Goal: Task Accomplishment & Management: Use online tool/utility

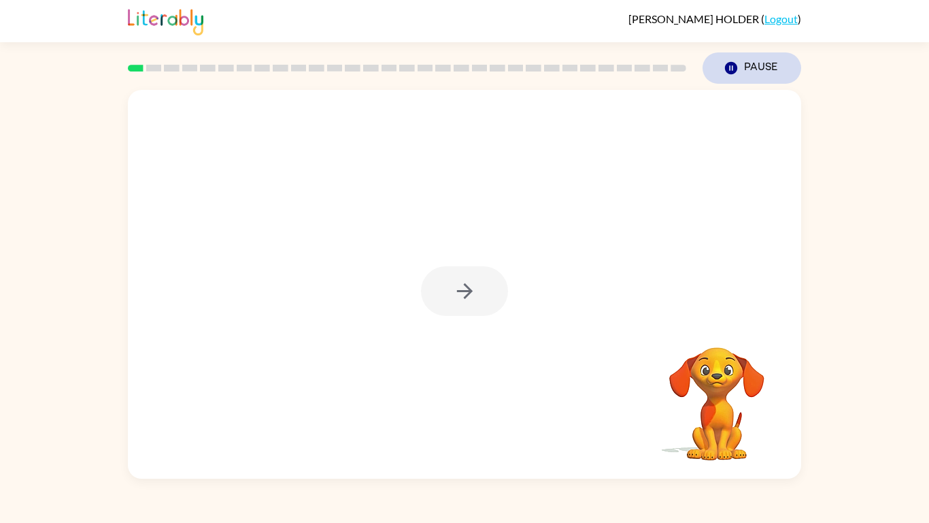
click at [754, 75] on button "Pause Pause" at bounding box center [752, 67] width 99 height 31
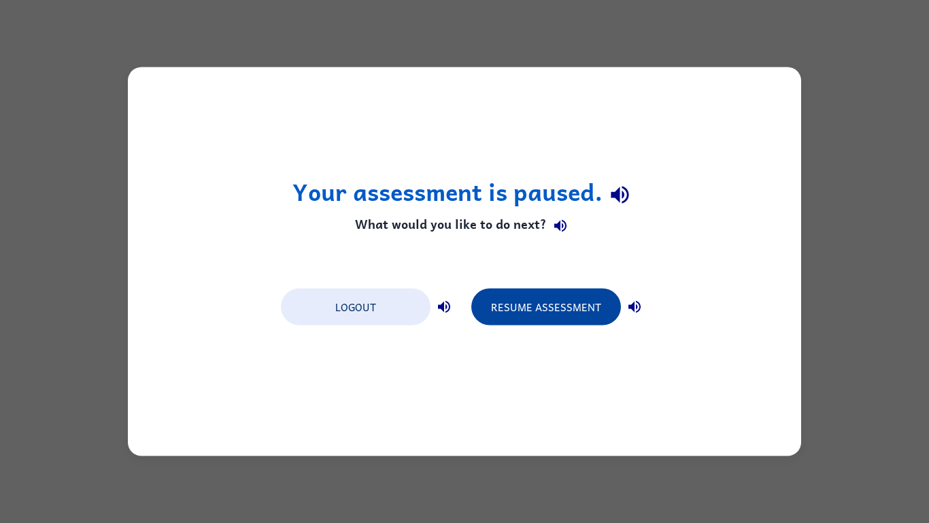
click at [608, 314] on button "Resume Assessment" at bounding box center [546, 306] width 150 height 37
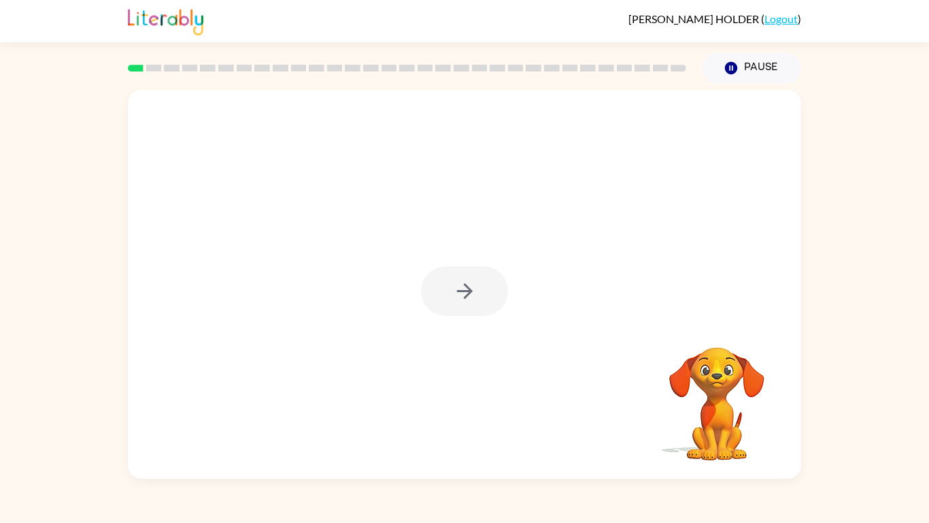
click at [723, 370] on video "Your browser must support playing .mp4 files to use Literably. Please try using…" at bounding box center [717, 394] width 136 height 136
click at [716, 387] on video "Your browser must support playing .mp4 files to use Literably. Please try using…" at bounding box center [717, 394] width 136 height 136
click at [474, 274] on button "button" at bounding box center [464, 291] width 87 height 50
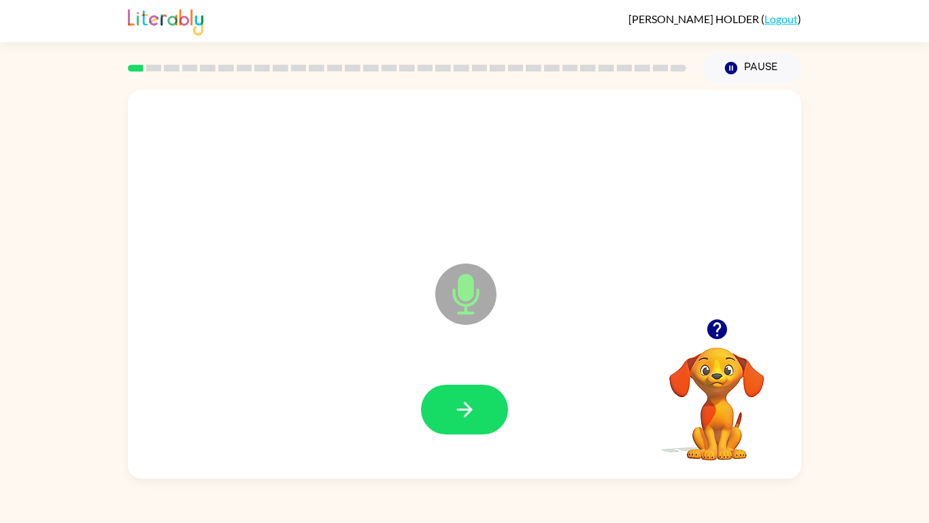
click at [471, 279] on icon "Microphone The Microphone is here when it is your turn to talk" at bounding box center [534, 311] width 204 height 102
click at [459, 408] on icon "button" at bounding box center [465, 409] width 24 height 24
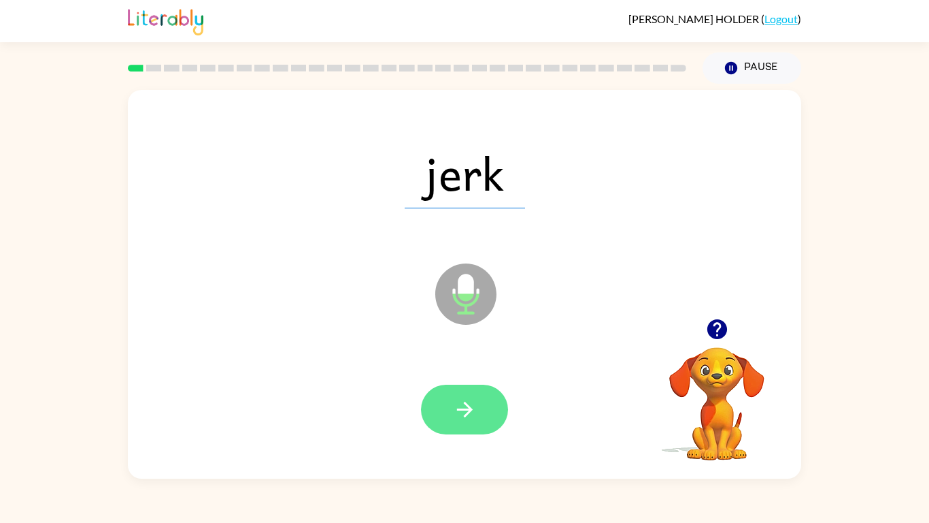
click at [465, 386] on button "button" at bounding box center [464, 409] width 87 height 50
click at [431, 408] on button "button" at bounding box center [464, 409] width 87 height 50
click at [495, 412] on button "button" at bounding box center [464, 409] width 87 height 50
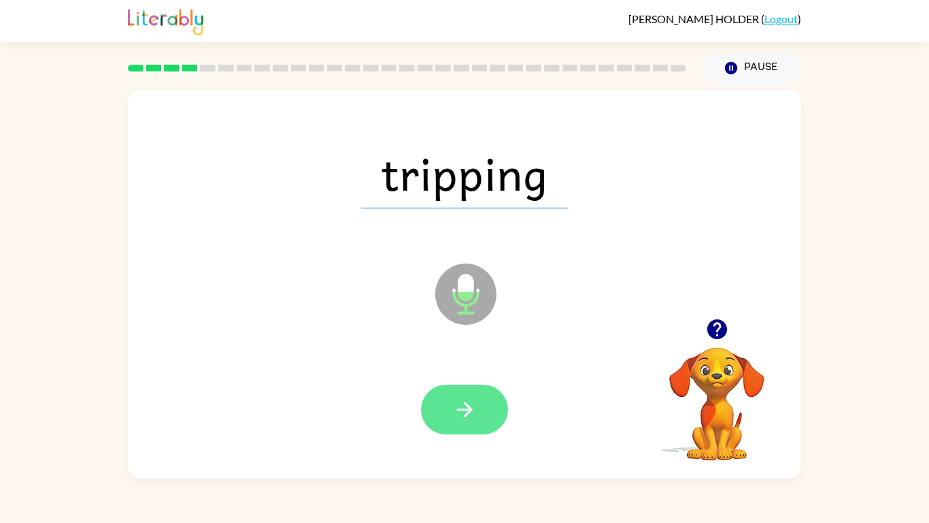
click at [477, 424] on button "button" at bounding box center [464, 409] width 87 height 50
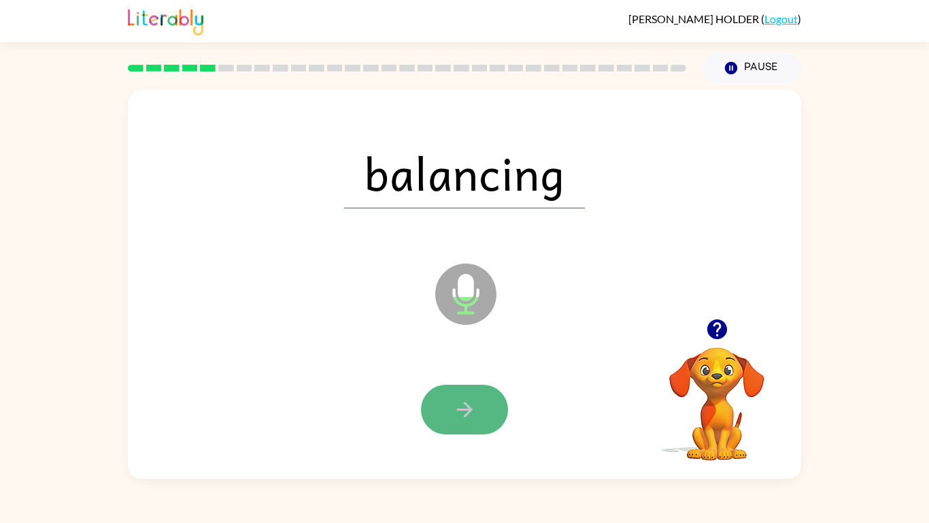
click at [496, 411] on button "button" at bounding box center [464, 409] width 87 height 50
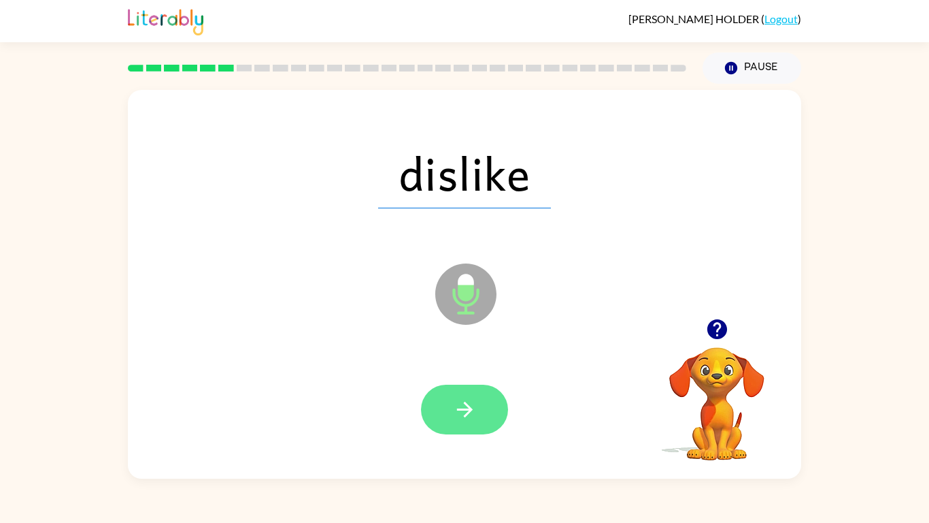
click at [469, 418] on icon "button" at bounding box center [465, 409] width 24 height 24
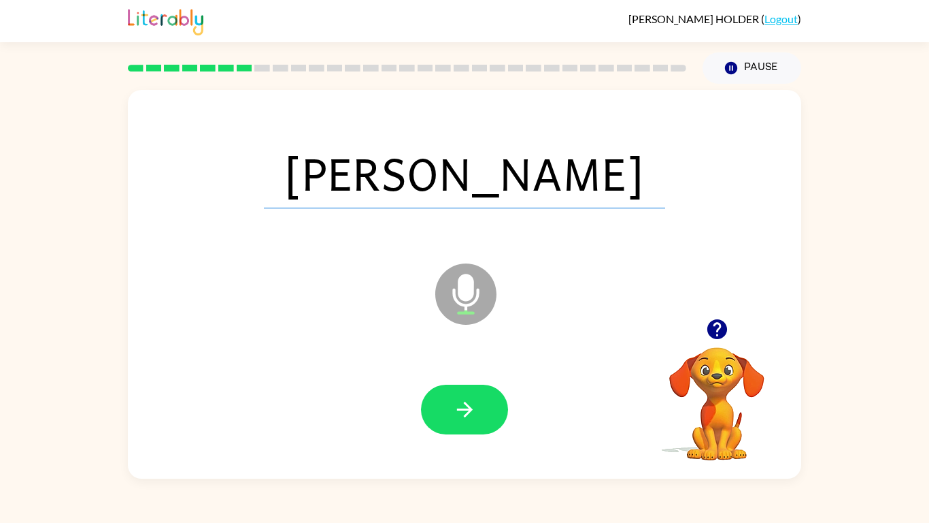
click at [469, 418] on icon "button" at bounding box center [465, 409] width 24 height 24
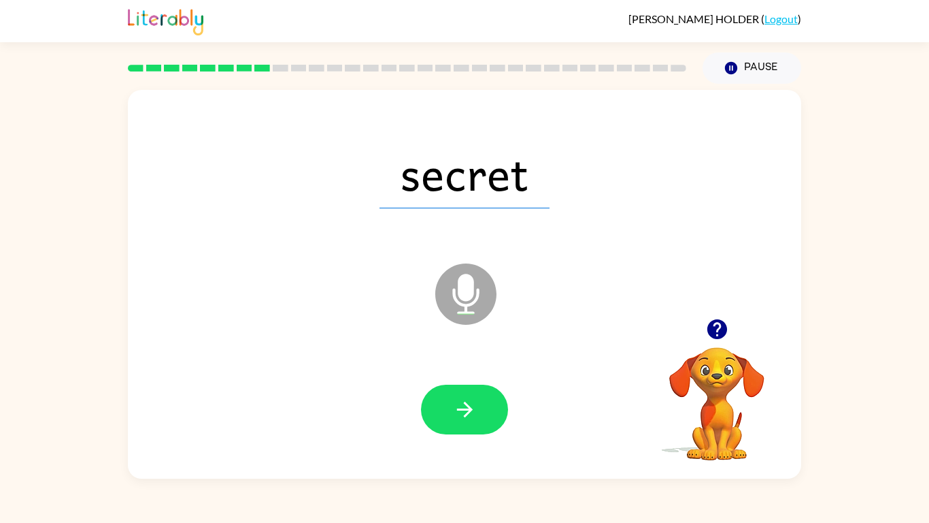
click at [469, 418] on icon "button" at bounding box center [465, 409] width 24 height 24
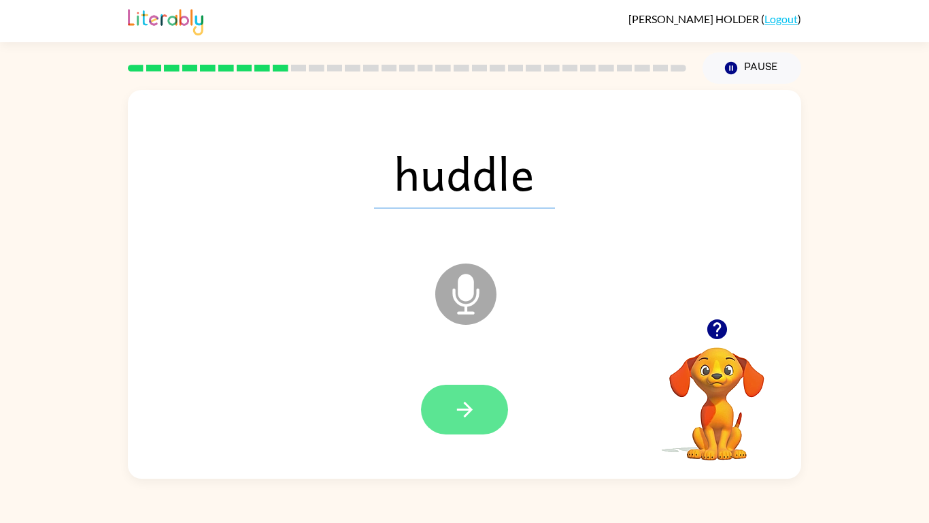
click at [473, 418] on icon "button" at bounding box center [465, 409] width 24 height 24
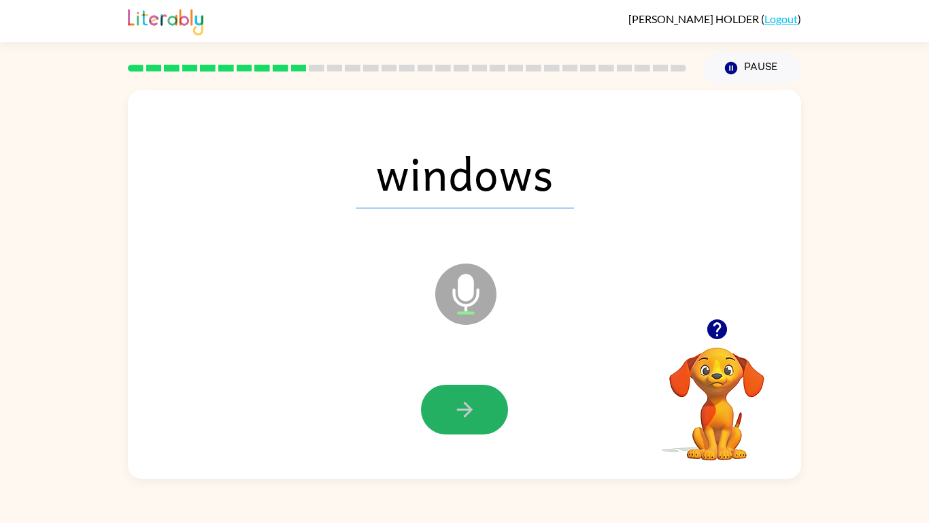
click at [473, 418] on icon "button" at bounding box center [465, 409] width 24 height 24
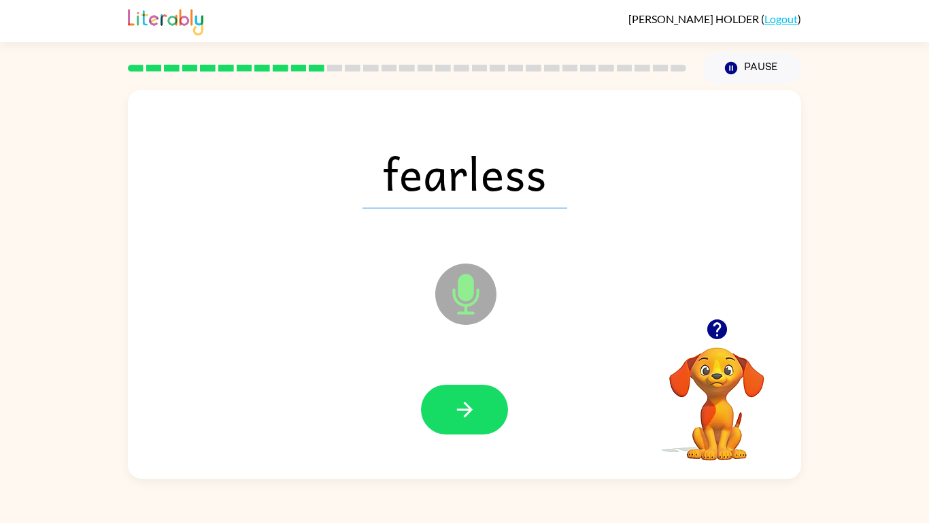
click at [473, 418] on icon "button" at bounding box center [465, 409] width 24 height 24
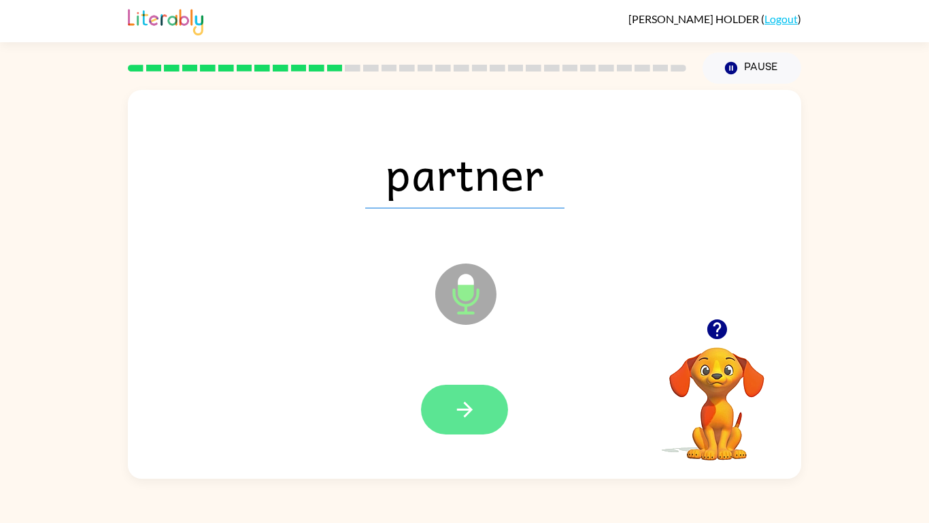
click at [482, 422] on button "button" at bounding box center [464, 409] width 87 height 50
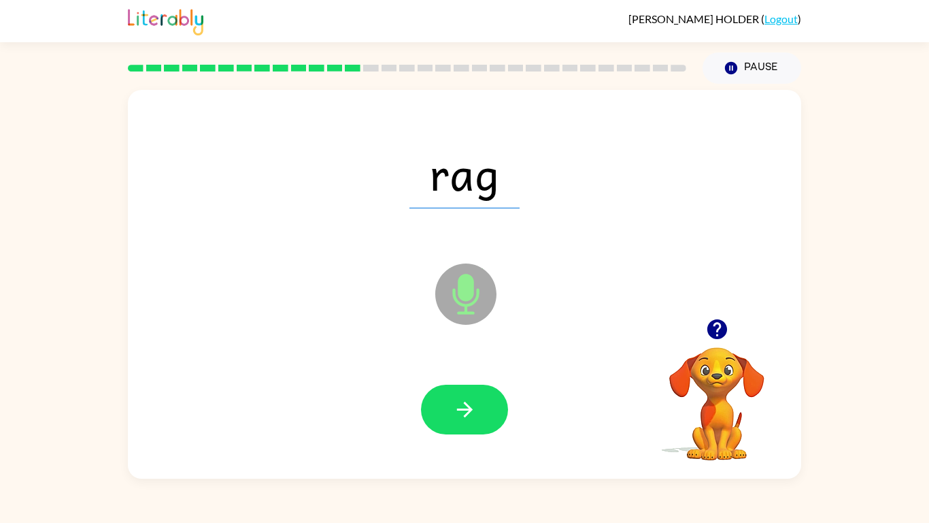
click at [482, 422] on button "button" at bounding box center [464, 409] width 87 height 50
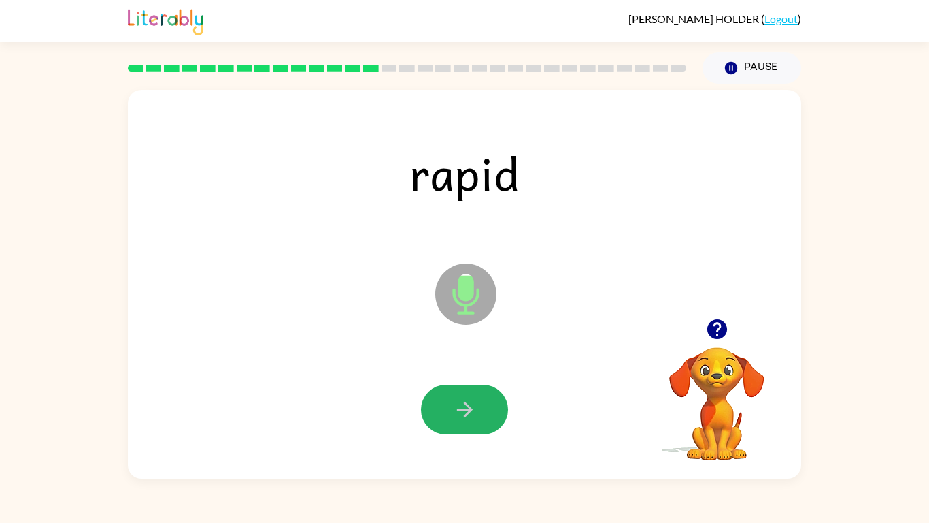
click at [482, 422] on button "button" at bounding box center [464, 409] width 87 height 50
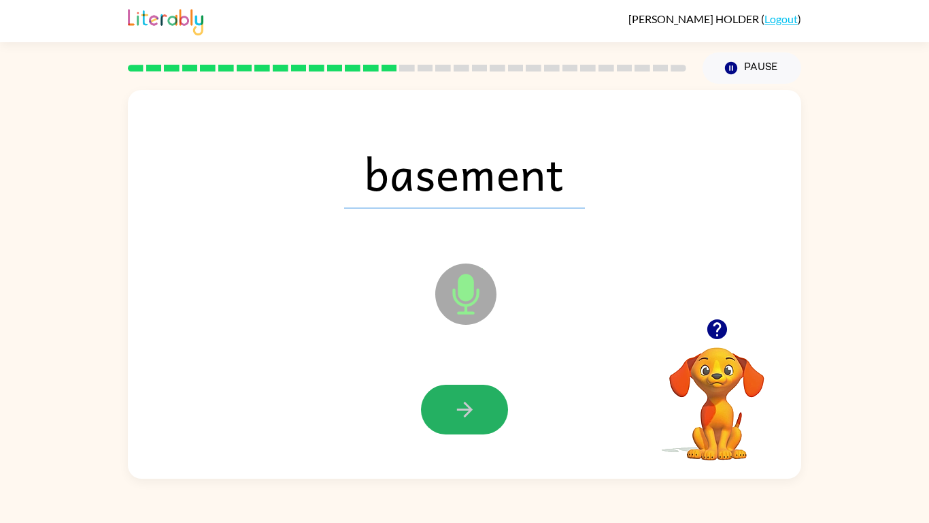
click at [482, 422] on button "button" at bounding box center [464, 409] width 87 height 50
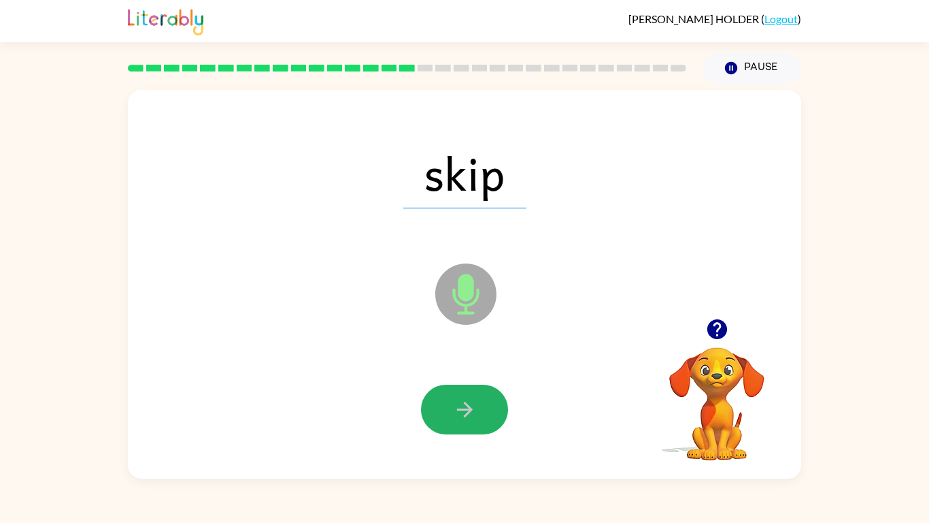
click at [482, 422] on button "button" at bounding box center [464, 409] width 87 height 50
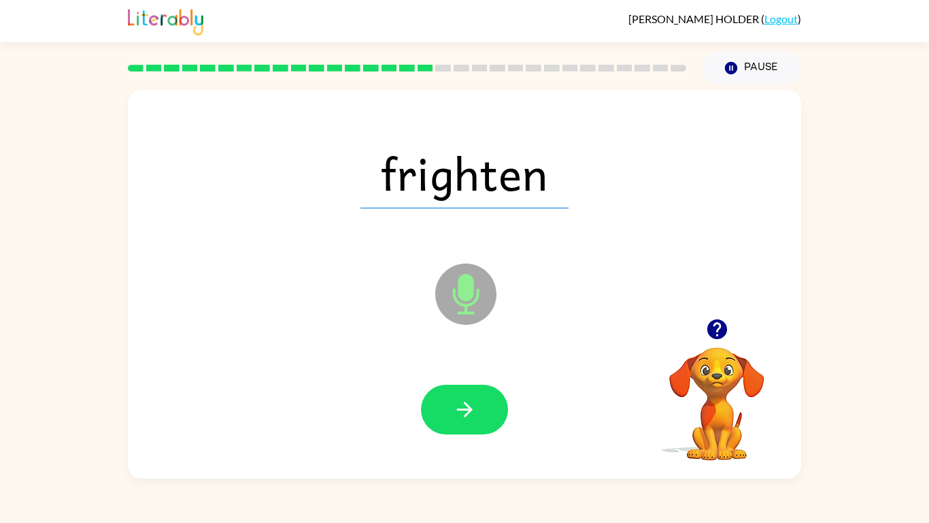
click at [482, 424] on button "button" at bounding box center [464, 409] width 87 height 50
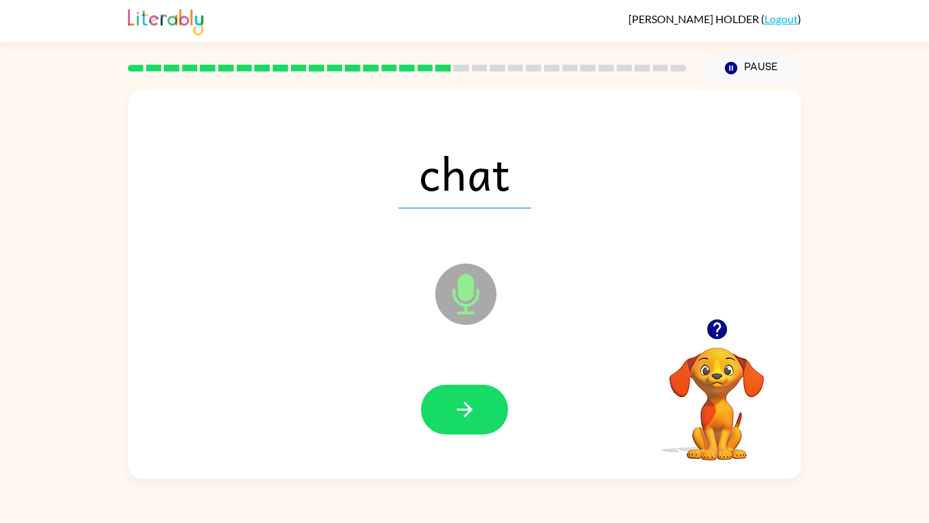
click at [482, 424] on button "button" at bounding box center [464, 409] width 87 height 50
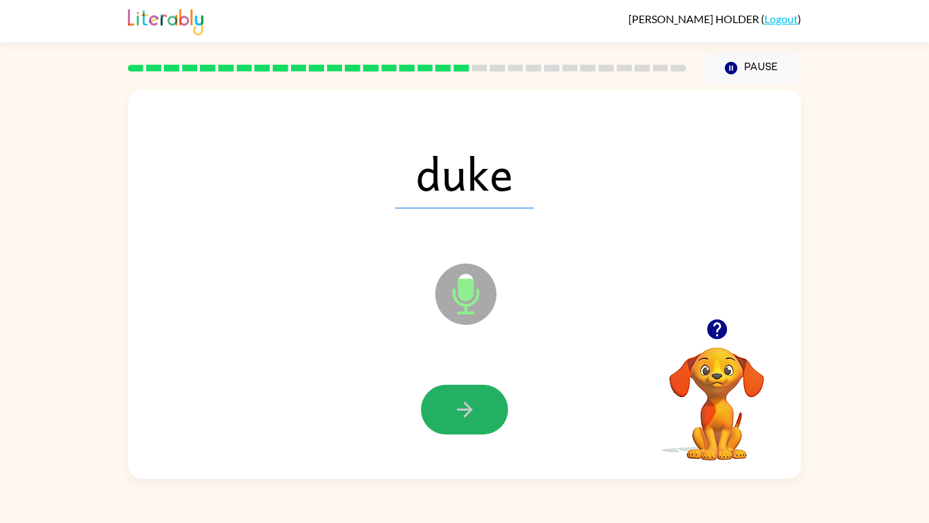
click at [482, 424] on button "button" at bounding box center [464, 409] width 87 height 50
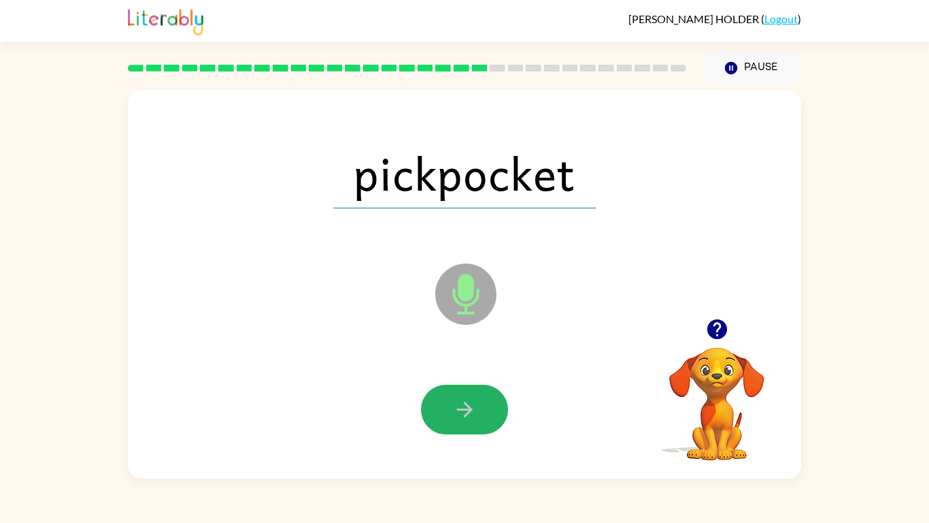
click at [482, 424] on button "button" at bounding box center [464, 409] width 87 height 50
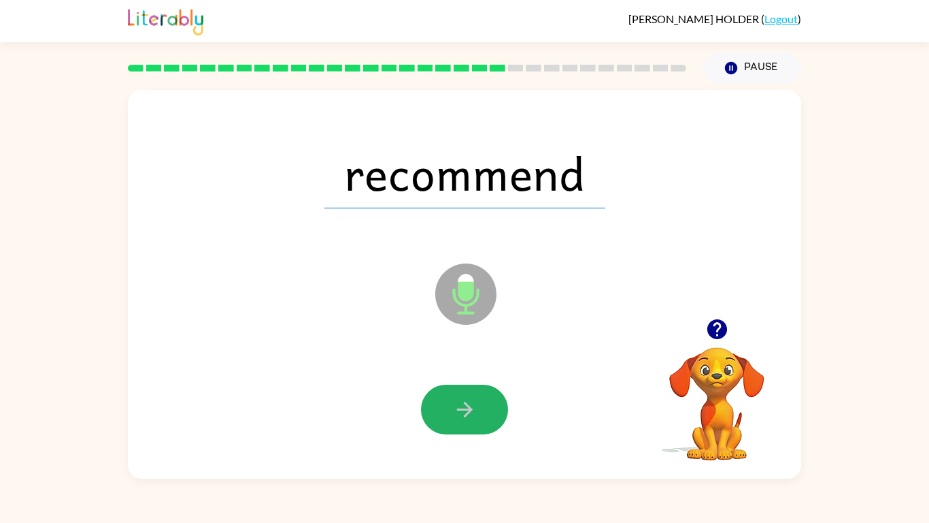
click at [482, 424] on button "button" at bounding box center [464, 409] width 87 height 50
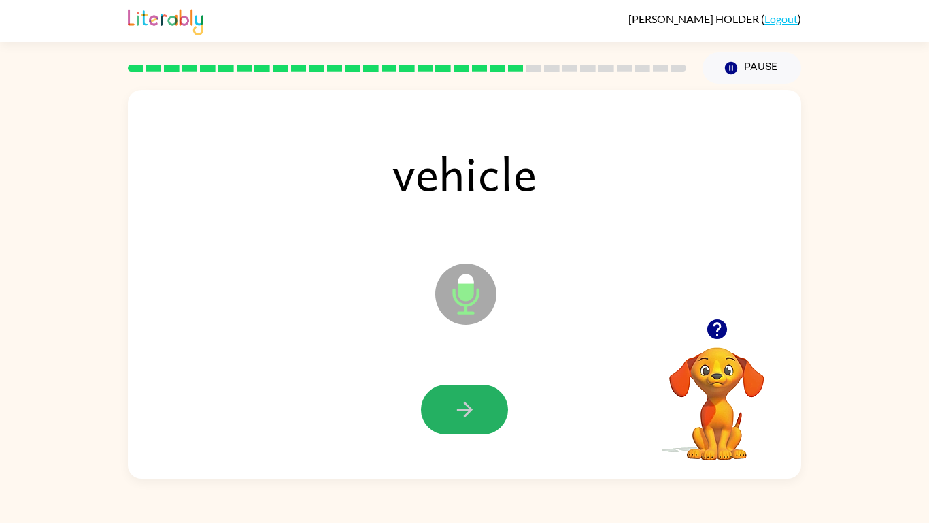
click at [482, 424] on button "button" at bounding box center [464, 409] width 87 height 50
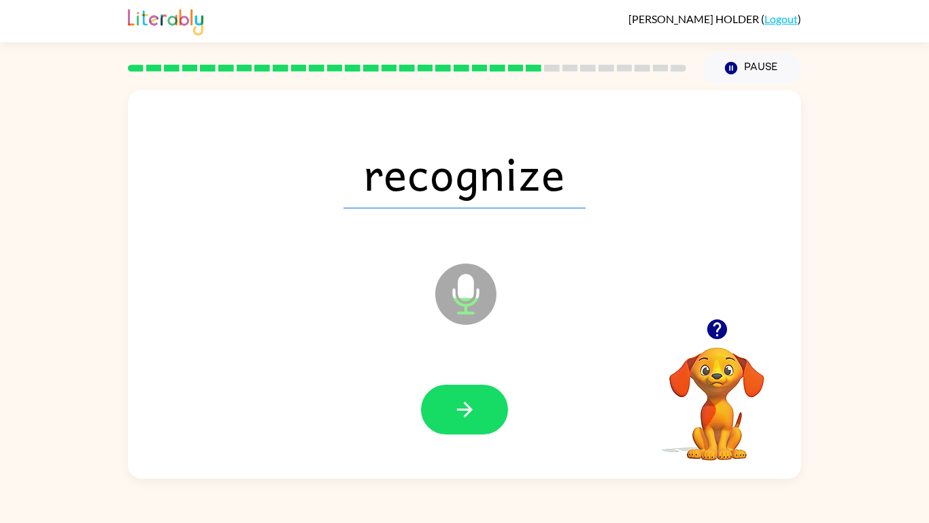
click at [482, 424] on button "button" at bounding box center [464, 409] width 87 height 50
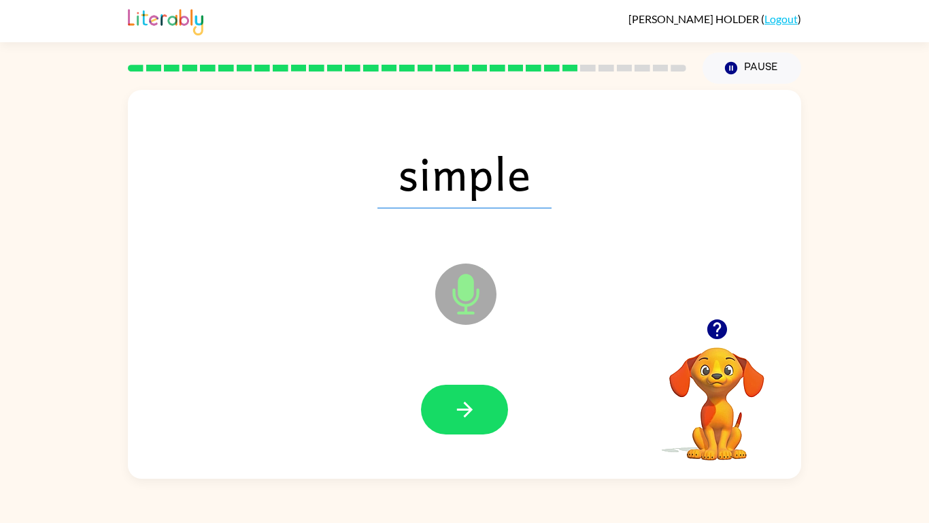
click at [482, 424] on button "button" at bounding box center [464, 409] width 87 height 50
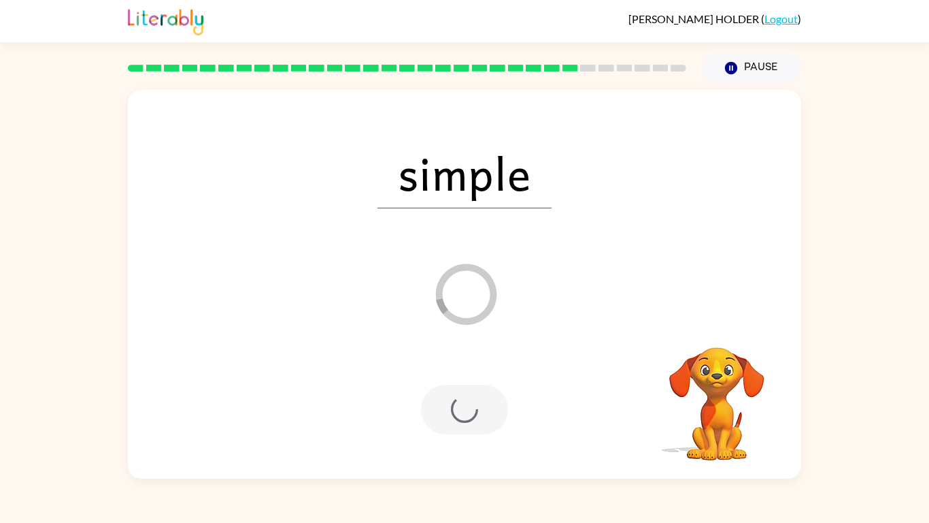
click at [480, 425] on div at bounding box center [464, 409] width 87 height 50
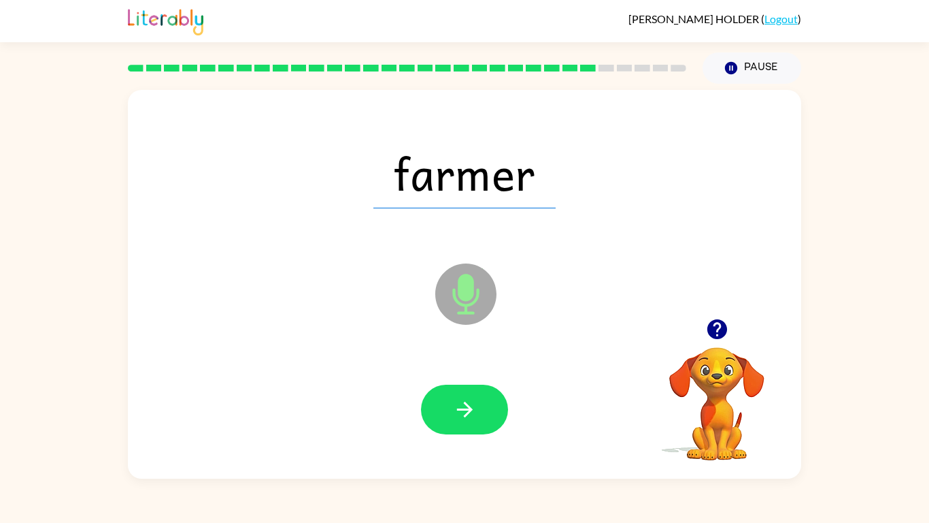
click at [480, 425] on button "button" at bounding box center [464, 409] width 87 height 50
click at [450, 286] on icon at bounding box center [465, 293] width 61 height 61
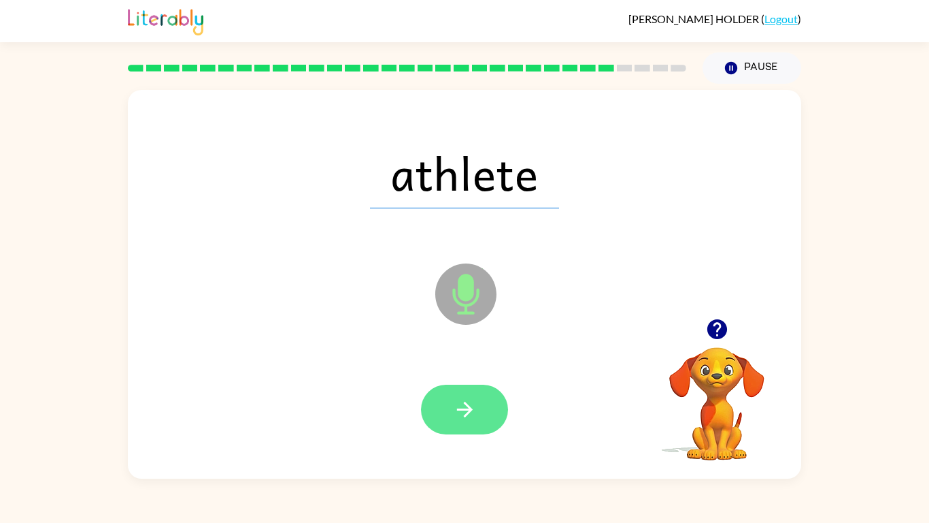
click at [453, 405] on icon "button" at bounding box center [465, 409] width 24 height 24
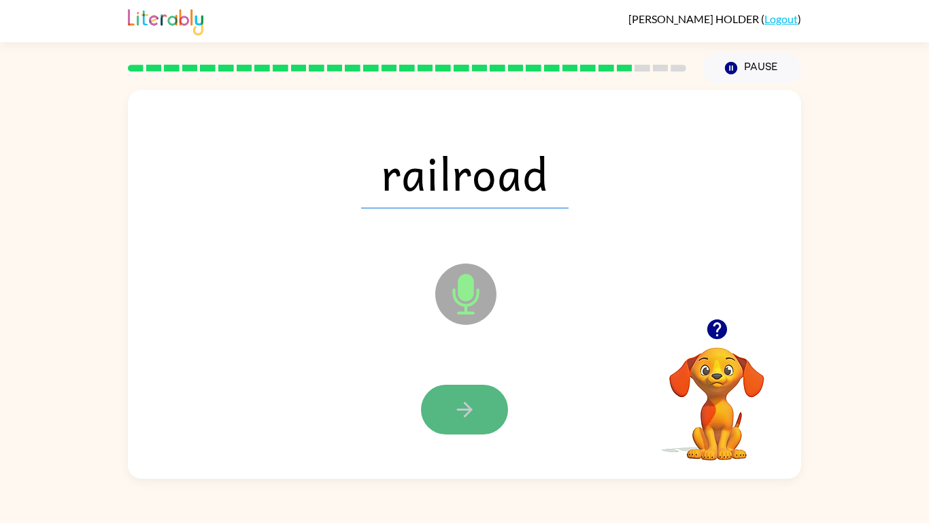
click at [448, 395] on button "button" at bounding box center [464, 409] width 87 height 50
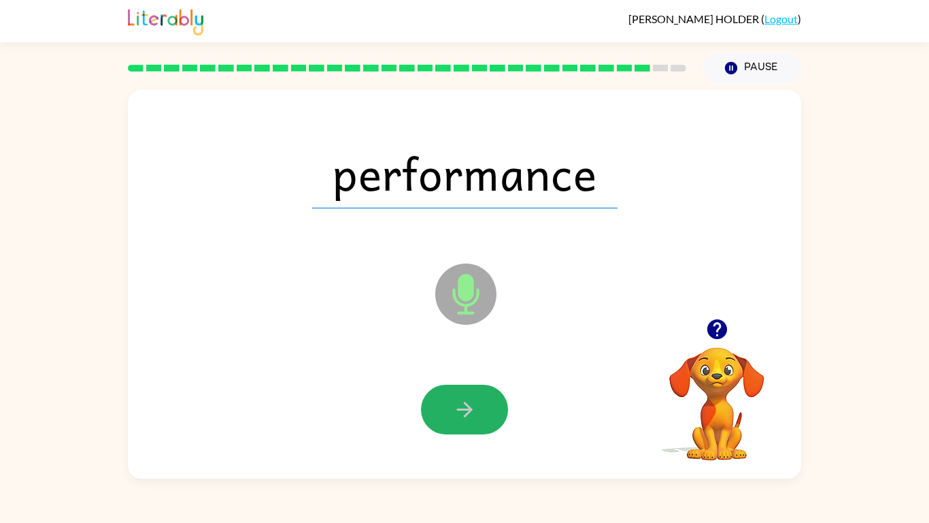
click at [448, 395] on button "button" at bounding box center [464, 409] width 87 height 50
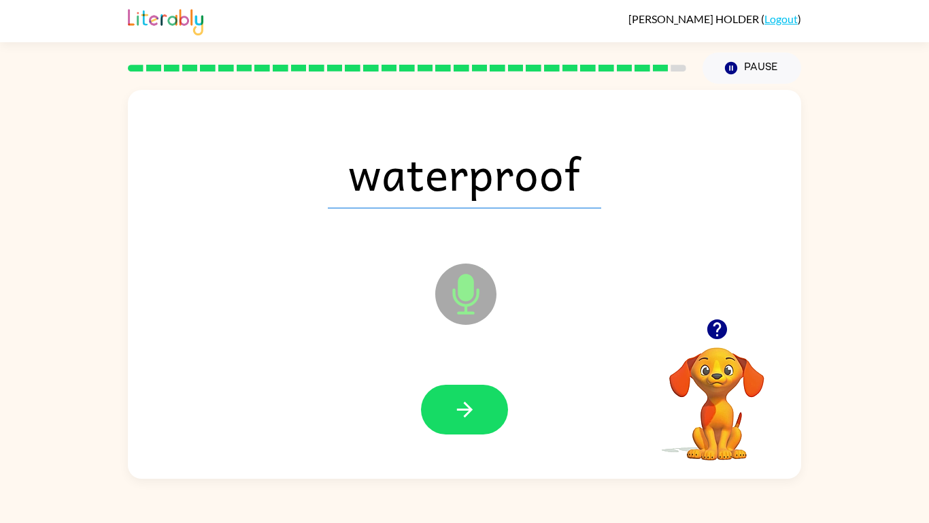
click at [448, 396] on button "button" at bounding box center [464, 409] width 87 height 50
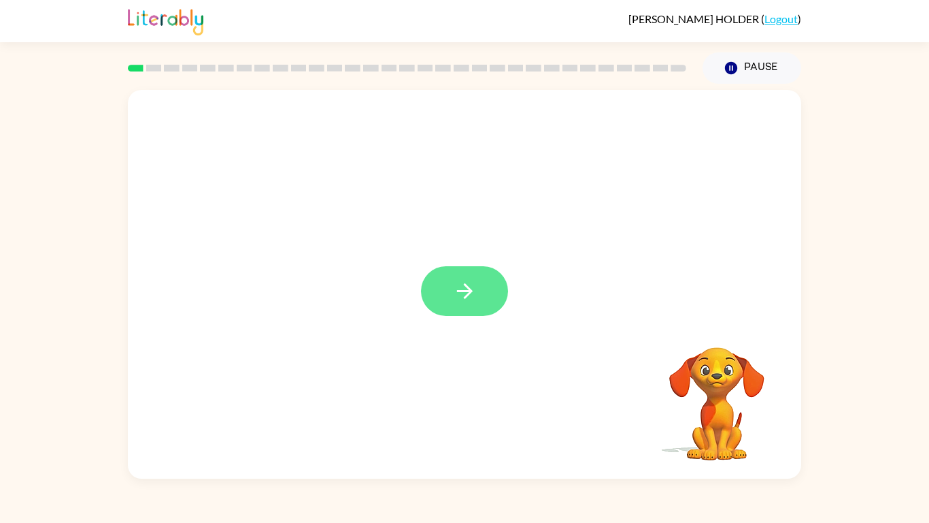
click at [473, 285] on icon "button" at bounding box center [465, 291] width 24 height 24
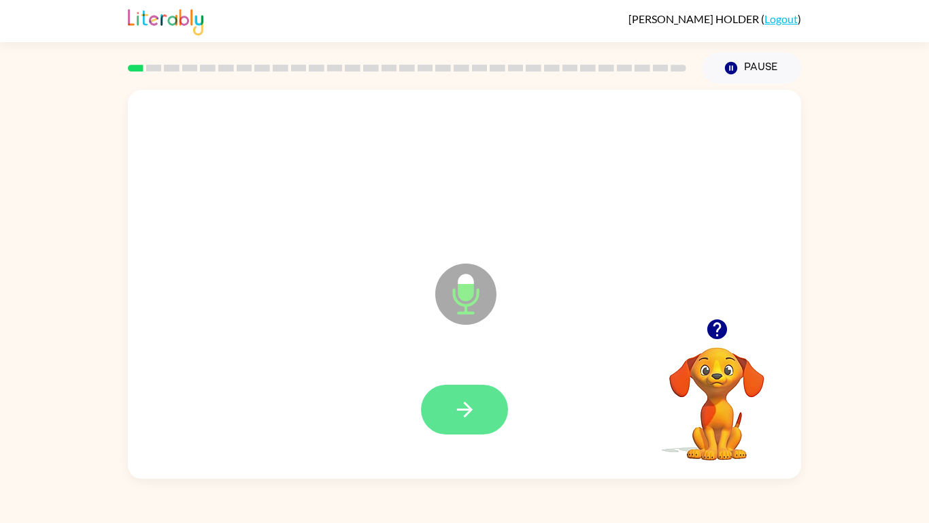
click at [423, 411] on button "button" at bounding box center [464, 409] width 87 height 50
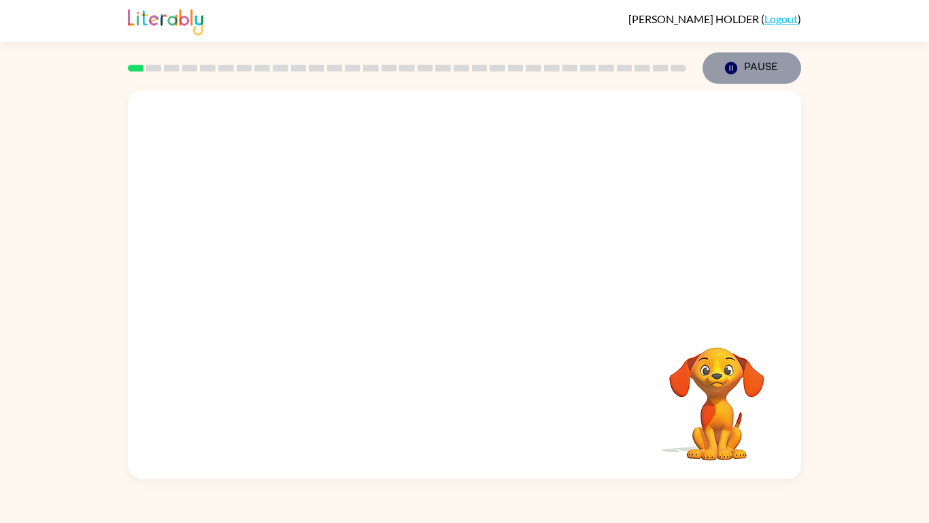
click at [771, 68] on button "Pause Pause" at bounding box center [752, 67] width 99 height 31
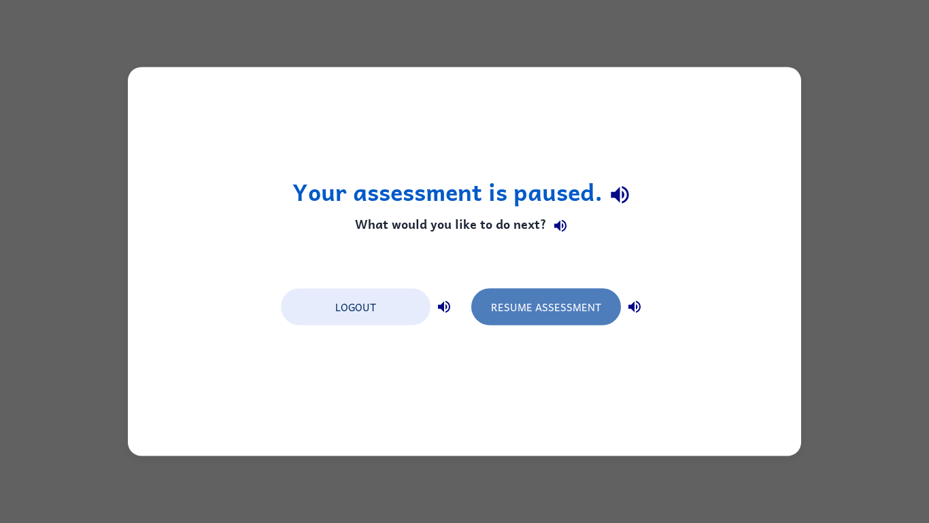
click at [569, 295] on button "Resume Assessment" at bounding box center [546, 306] width 150 height 37
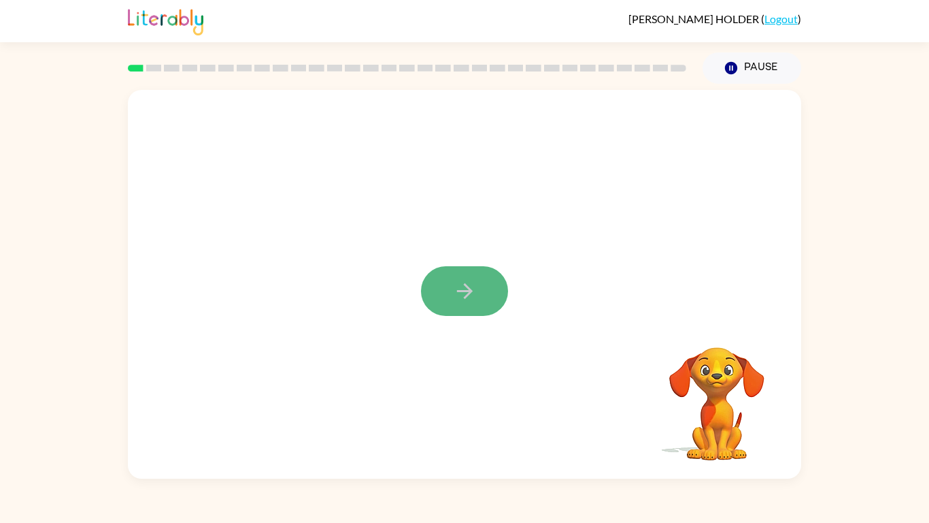
click at [450, 312] on button "button" at bounding box center [464, 291] width 87 height 50
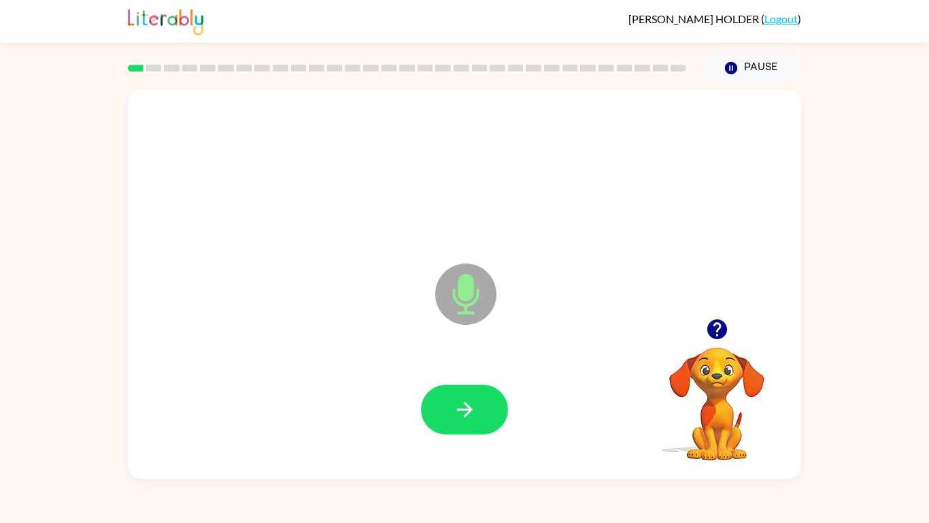
click at [461, 374] on div at bounding box center [465, 410] width 646 height 112
click at [464, 395] on button "button" at bounding box center [464, 409] width 87 height 50
click at [465, 401] on icon "button" at bounding box center [465, 409] width 24 height 24
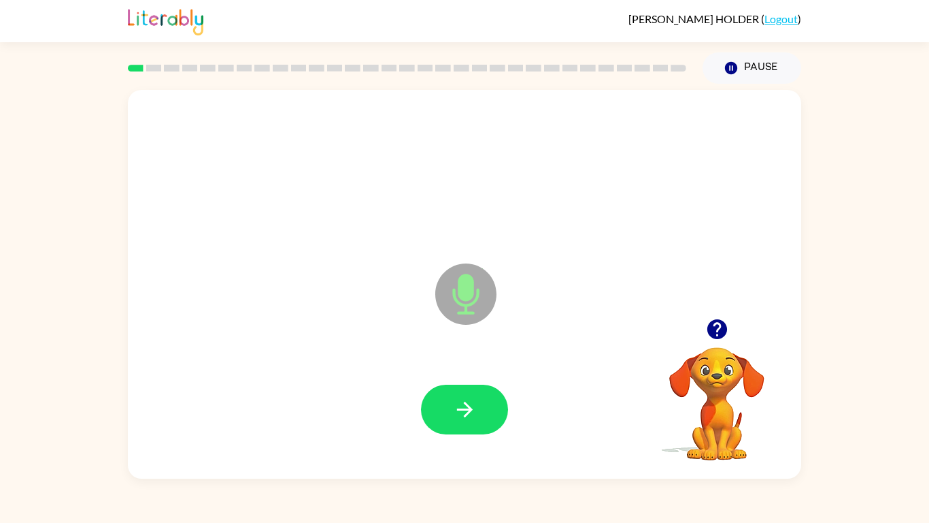
click at [465, 401] on icon "button" at bounding box center [465, 409] width 24 height 24
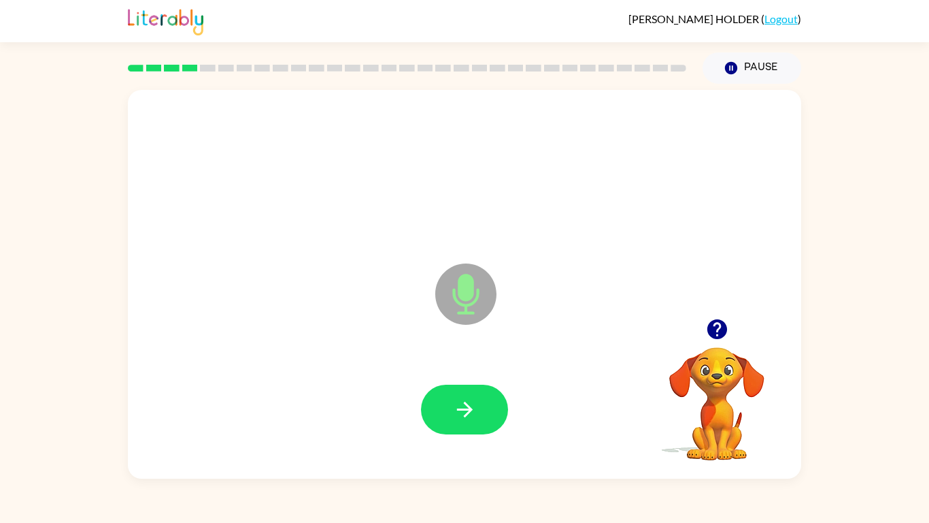
click at [465, 401] on icon "button" at bounding box center [465, 409] width 24 height 24
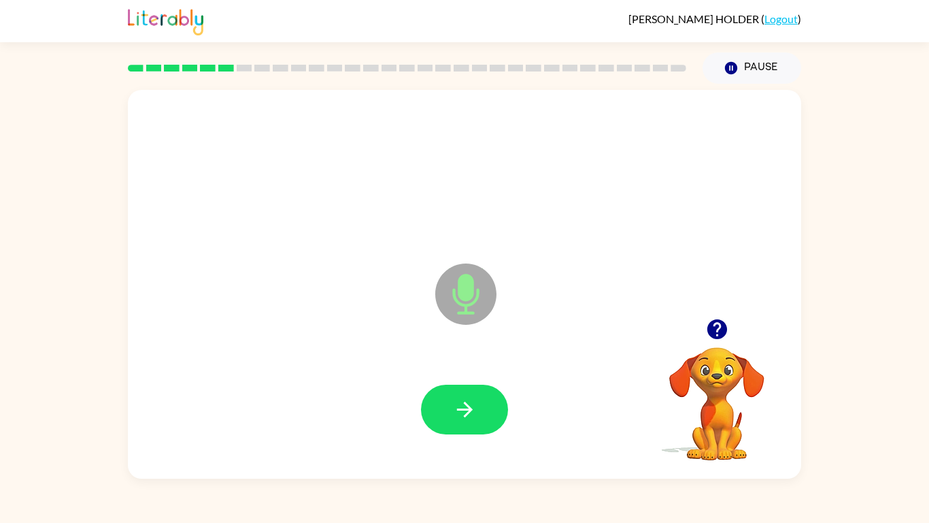
click at [465, 401] on icon "button" at bounding box center [465, 409] width 24 height 24
click at [718, 329] on icon "button" at bounding box center [718, 329] width 24 height 24
click at [497, 406] on button "button" at bounding box center [464, 409] width 87 height 50
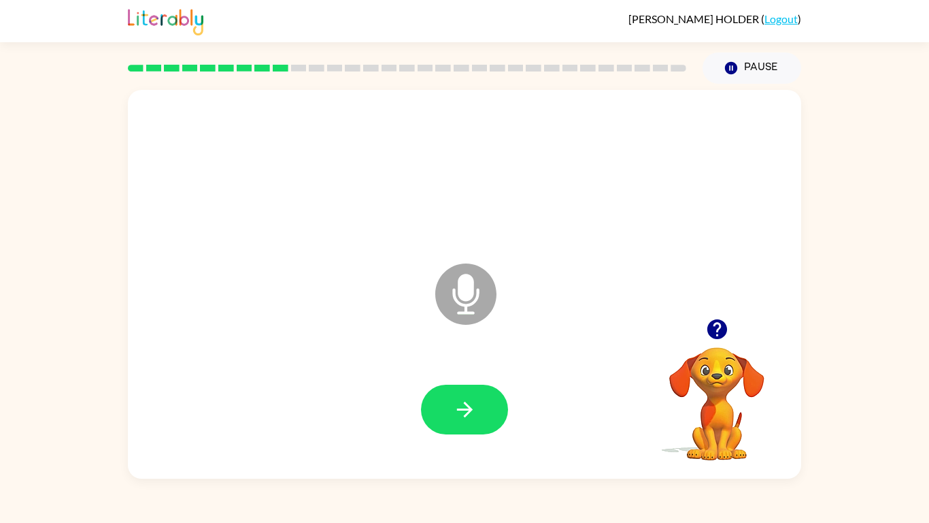
click at [708, 329] on icon "button" at bounding box center [717, 329] width 20 height 20
click at [478, 403] on button "button" at bounding box center [464, 409] width 87 height 50
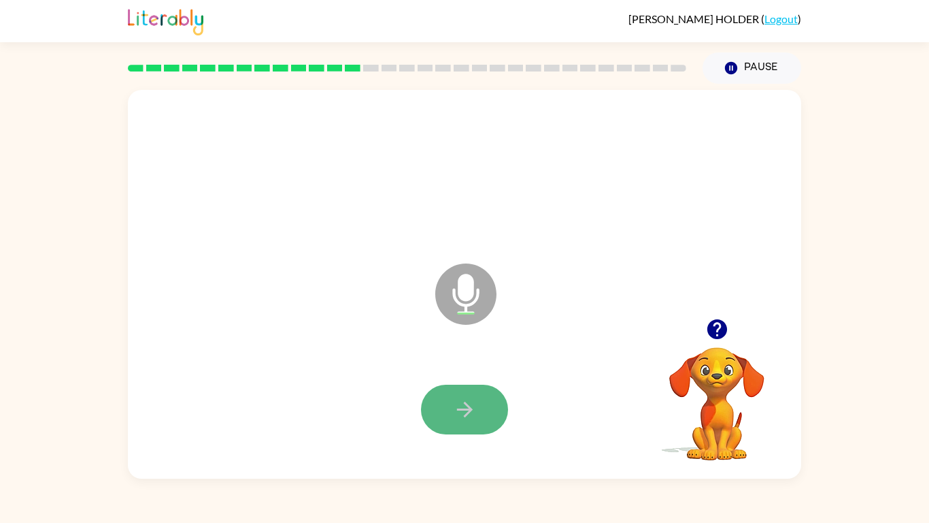
click at [449, 390] on button "button" at bounding box center [464, 409] width 87 height 50
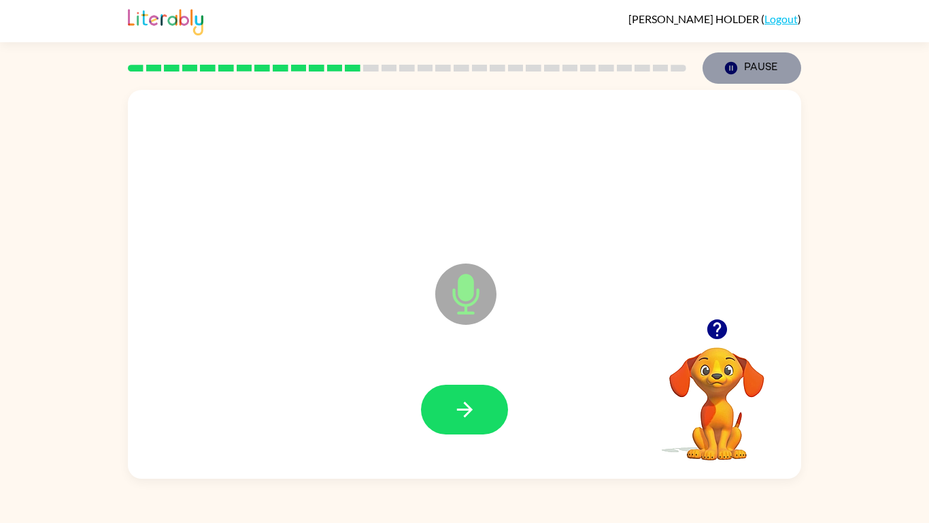
click at [760, 67] on button "Pause Pause" at bounding box center [752, 67] width 99 height 31
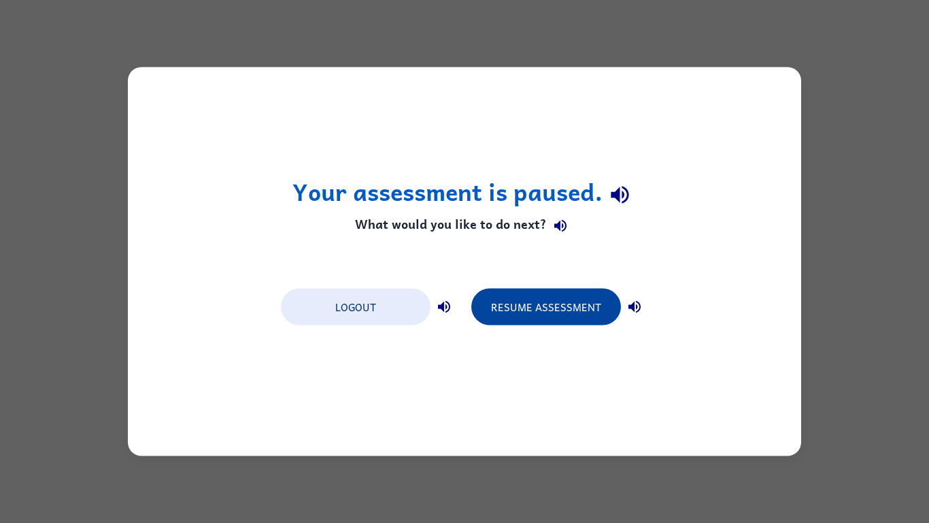
click at [586, 303] on button "Resume Assessment" at bounding box center [546, 306] width 150 height 37
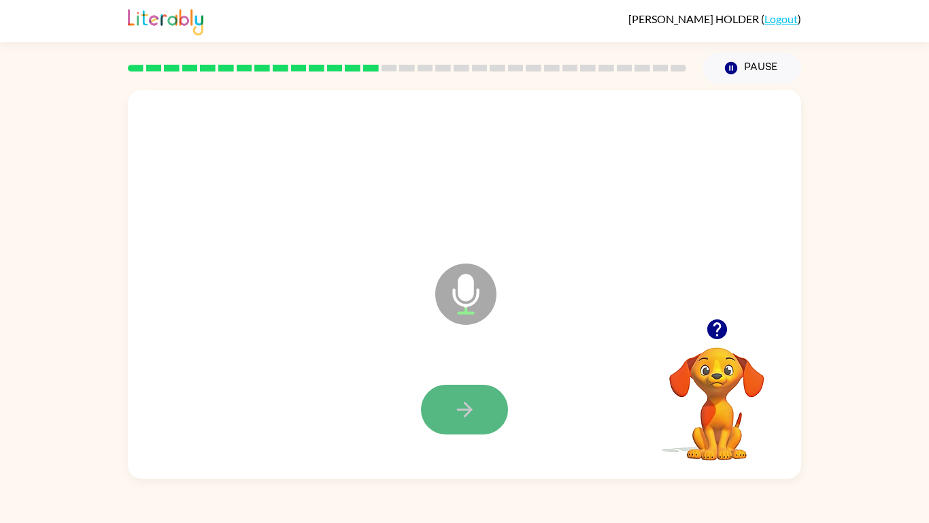
click at [476, 429] on button "button" at bounding box center [464, 409] width 87 height 50
click at [474, 412] on icon "button" at bounding box center [465, 409] width 24 height 24
click at [709, 331] on icon "button" at bounding box center [717, 329] width 20 height 20
click at [506, 402] on button "button" at bounding box center [464, 409] width 87 height 50
click at [488, 408] on button "button" at bounding box center [464, 409] width 87 height 50
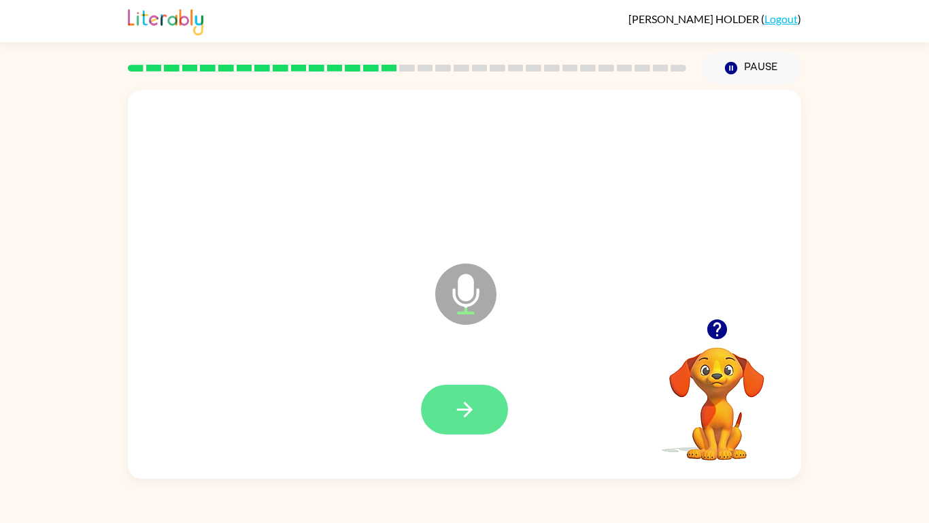
click at [488, 410] on button "button" at bounding box center [464, 409] width 87 height 50
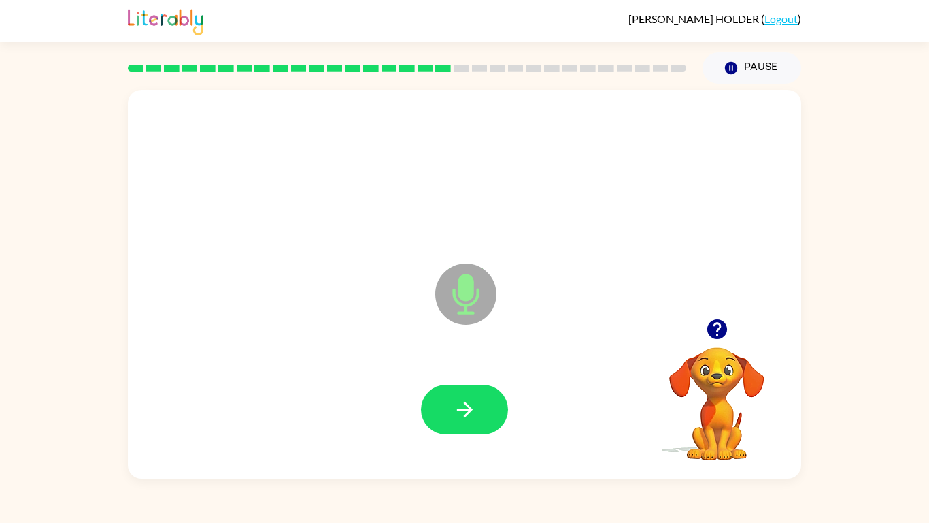
click at [488, 410] on button "button" at bounding box center [464, 409] width 87 height 50
click at [714, 325] on icon "button" at bounding box center [718, 329] width 24 height 24
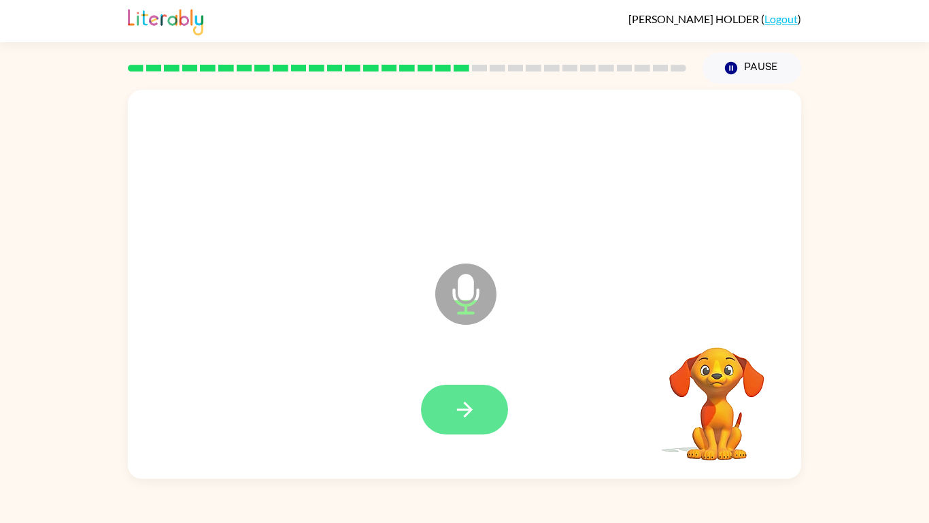
click at [480, 404] on button "button" at bounding box center [464, 409] width 87 height 50
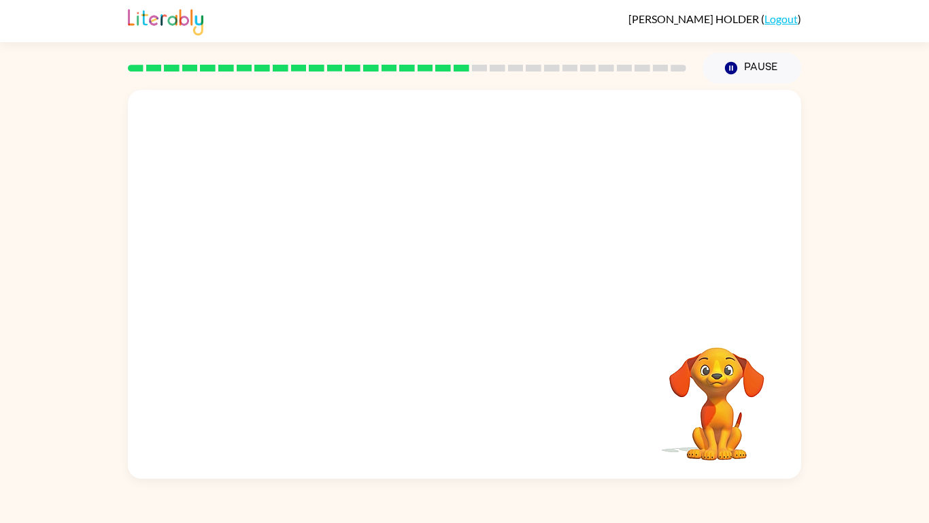
click at [716, 386] on video "Your browser must support playing .mp4 files to use Literably. Please try using…" at bounding box center [717, 394] width 136 height 136
click at [716, 384] on video "Your browser must support playing .mp4 files to use Literably. Please try using…" at bounding box center [717, 394] width 136 height 136
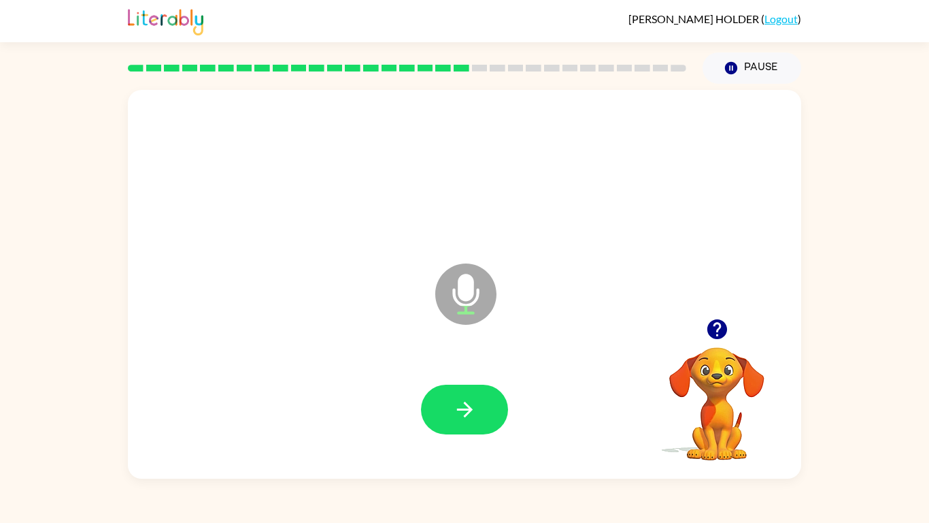
click at [498, 432] on div at bounding box center [464, 409] width 87 height 50
click at [484, 408] on button "button" at bounding box center [464, 409] width 87 height 50
click at [482, 388] on button "button" at bounding box center [464, 409] width 87 height 50
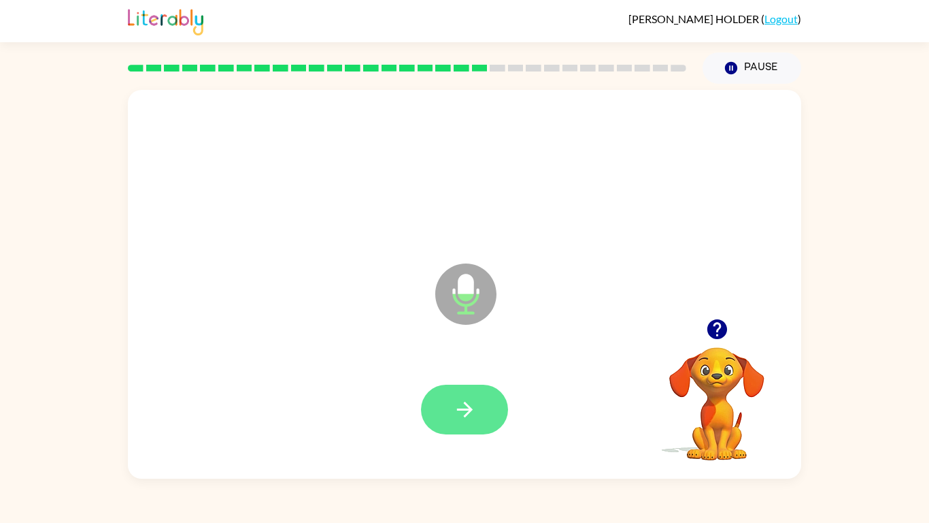
click at [482, 389] on button "button" at bounding box center [464, 409] width 87 height 50
click at [501, 439] on div at bounding box center [465, 410] width 646 height 112
click at [485, 412] on button "button" at bounding box center [464, 409] width 87 height 50
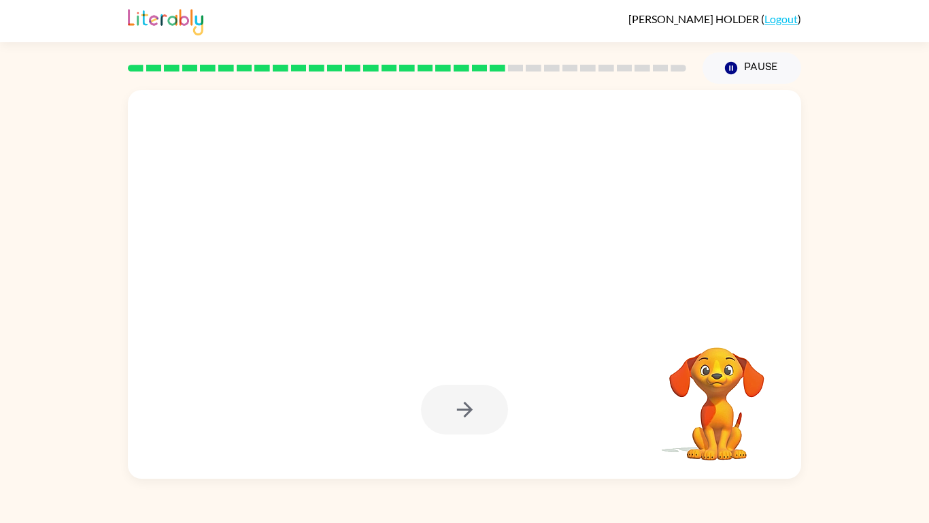
click at [485, 412] on div at bounding box center [464, 409] width 87 height 50
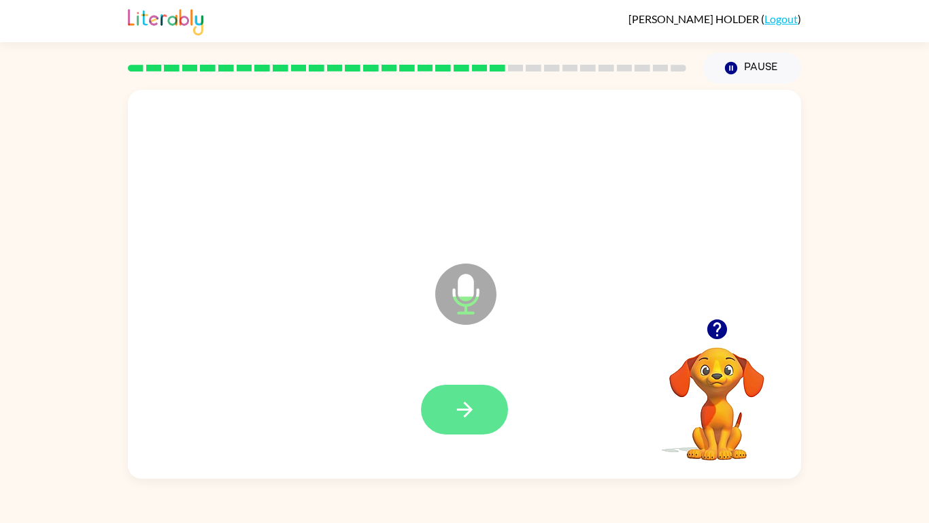
click at [485, 412] on button "button" at bounding box center [464, 409] width 87 height 50
click at [486, 412] on button "button" at bounding box center [464, 409] width 87 height 50
click at [485, 412] on button "button" at bounding box center [464, 409] width 87 height 50
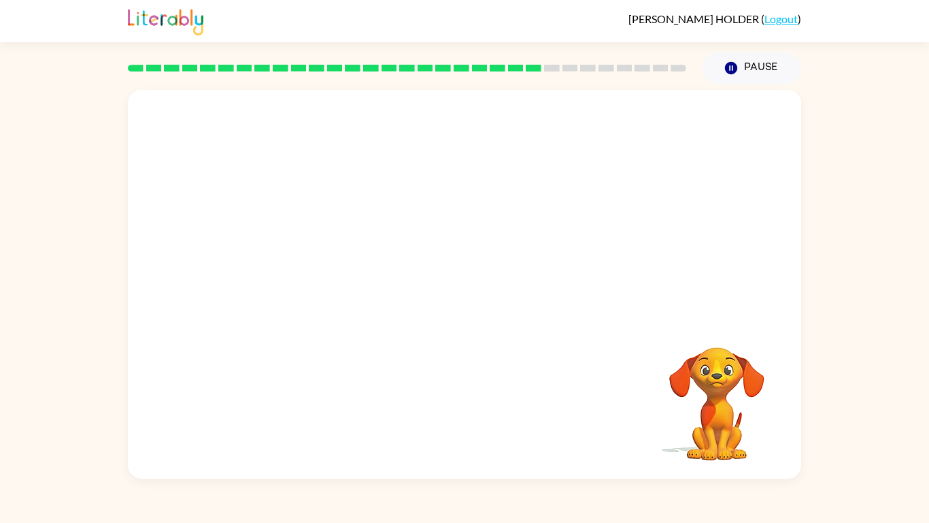
click at [485, 412] on div at bounding box center [465, 410] width 646 height 112
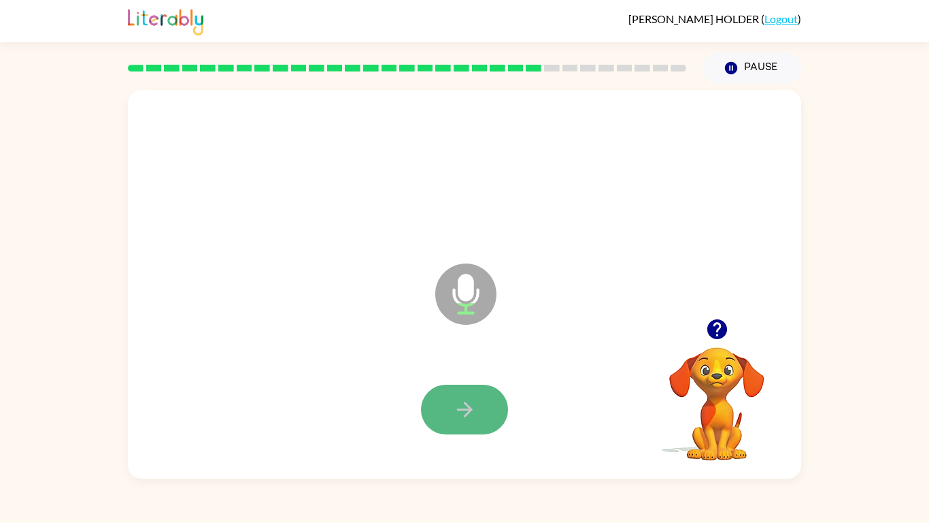
click at [486, 412] on button "button" at bounding box center [464, 409] width 87 height 50
click at [459, 426] on button "button" at bounding box center [464, 409] width 87 height 50
click at [718, 335] on icon "button" at bounding box center [718, 329] width 24 height 24
click at [491, 392] on button "button" at bounding box center [464, 409] width 87 height 50
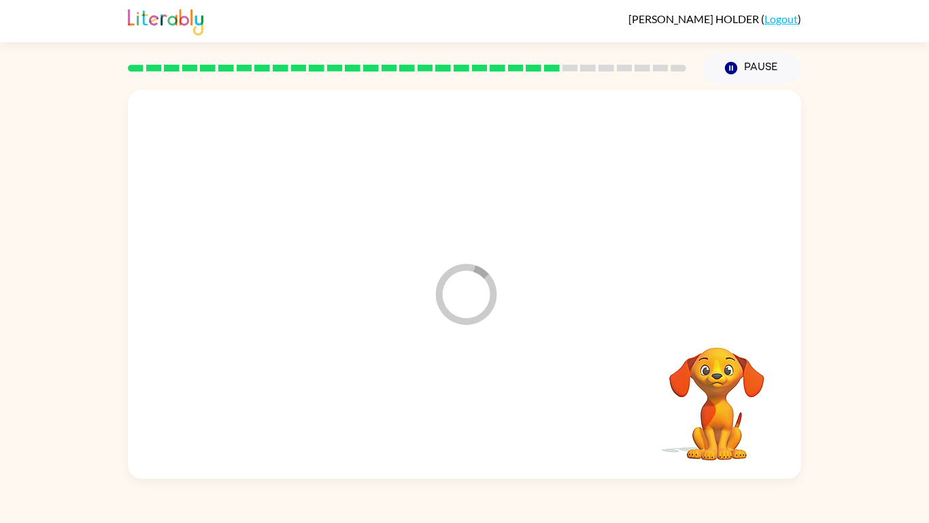
click at [491, 392] on div at bounding box center [465, 410] width 646 height 112
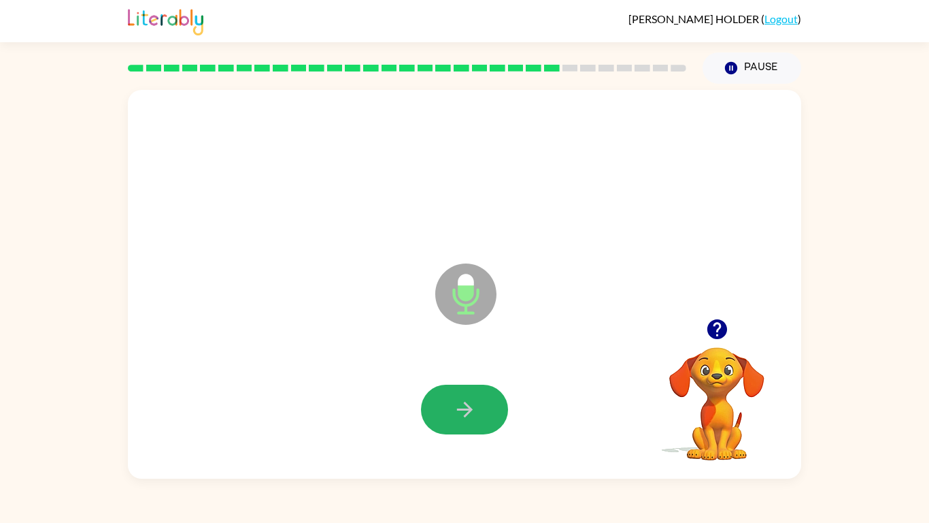
click at [491, 392] on button "button" at bounding box center [464, 409] width 87 height 50
click at [489, 399] on button "button" at bounding box center [464, 409] width 87 height 50
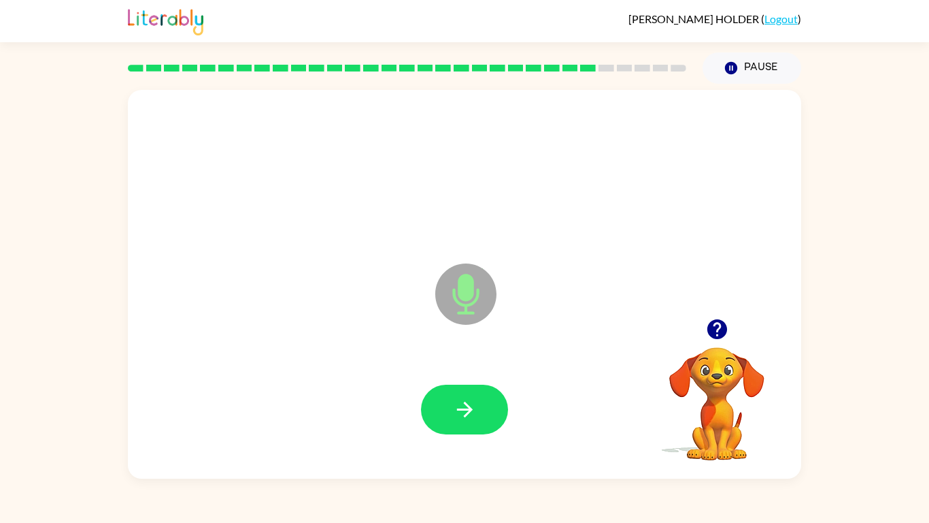
click at [489, 399] on button "button" at bounding box center [464, 409] width 87 height 50
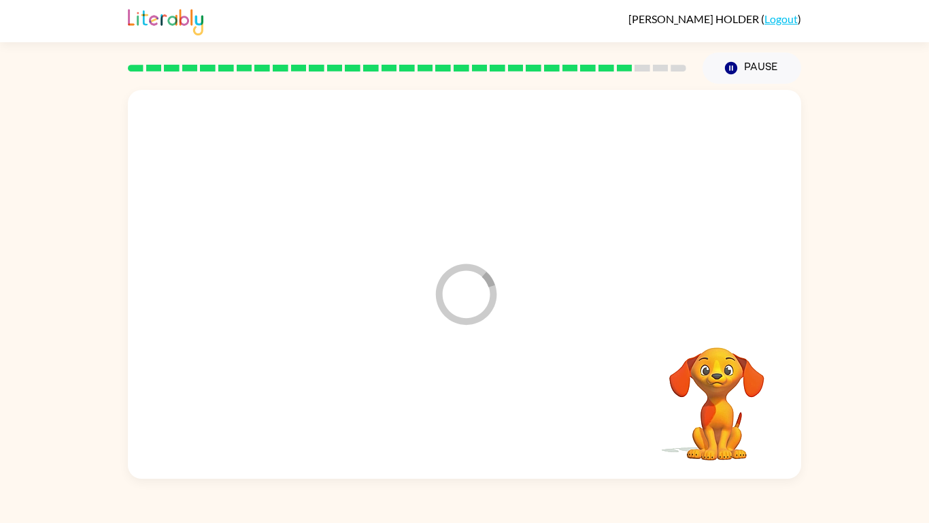
click at [489, 399] on div at bounding box center [465, 410] width 646 height 112
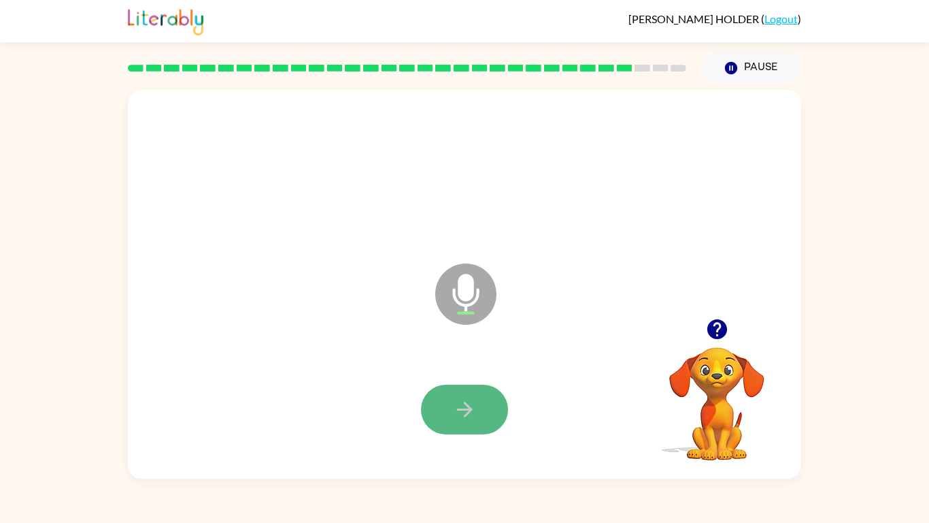
click at [471, 404] on icon "button" at bounding box center [465, 409] width 24 height 24
